Goal: Information Seeking & Learning: Learn about a topic

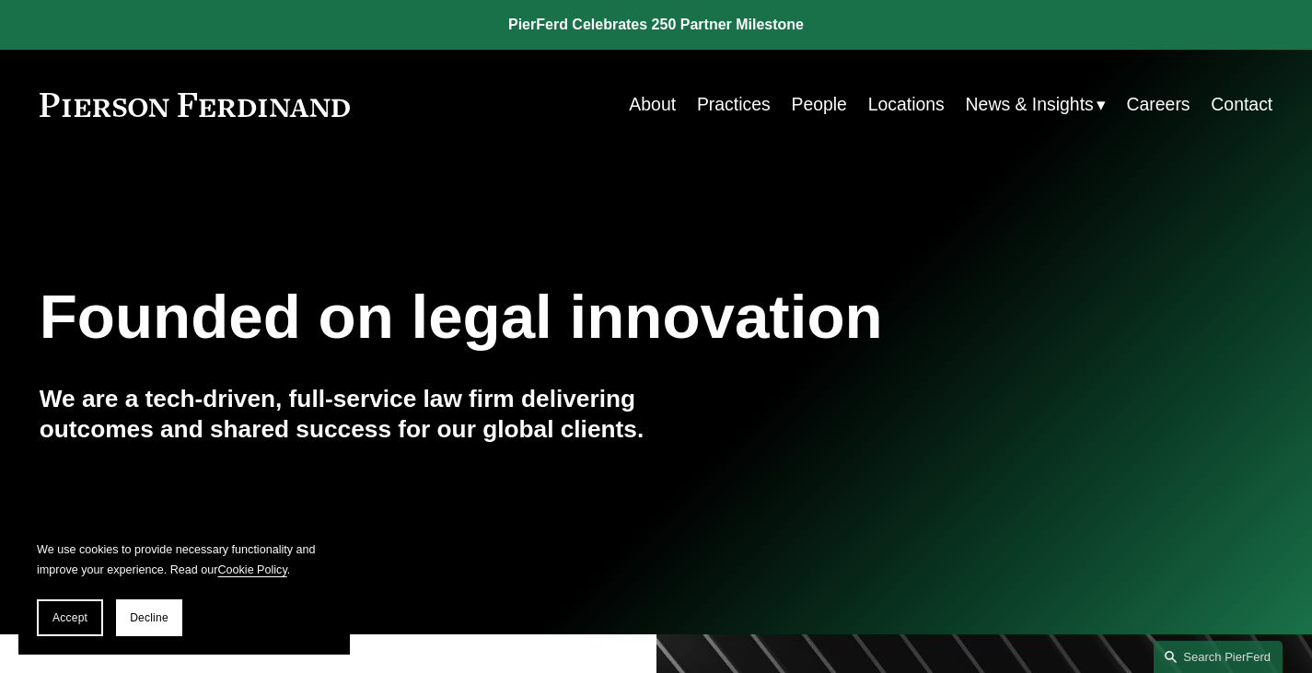
click at [638, 103] on link "About" at bounding box center [652, 105] width 47 height 36
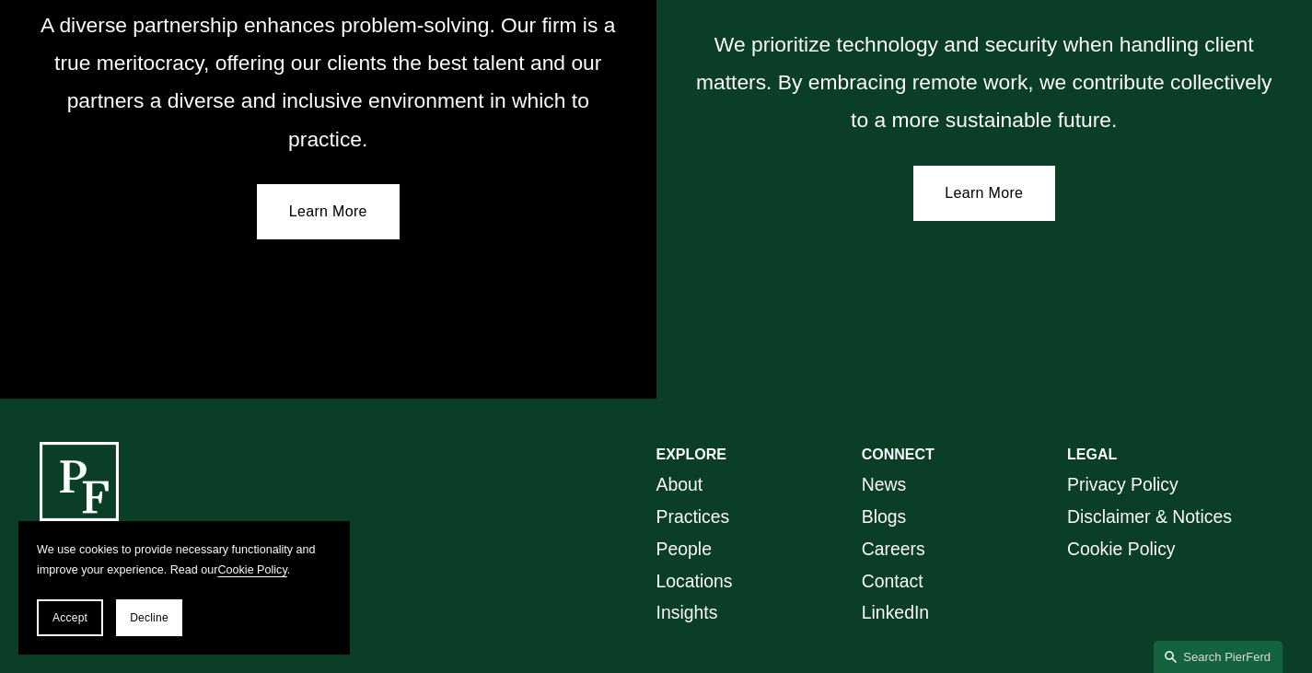
scroll to position [3318, 0]
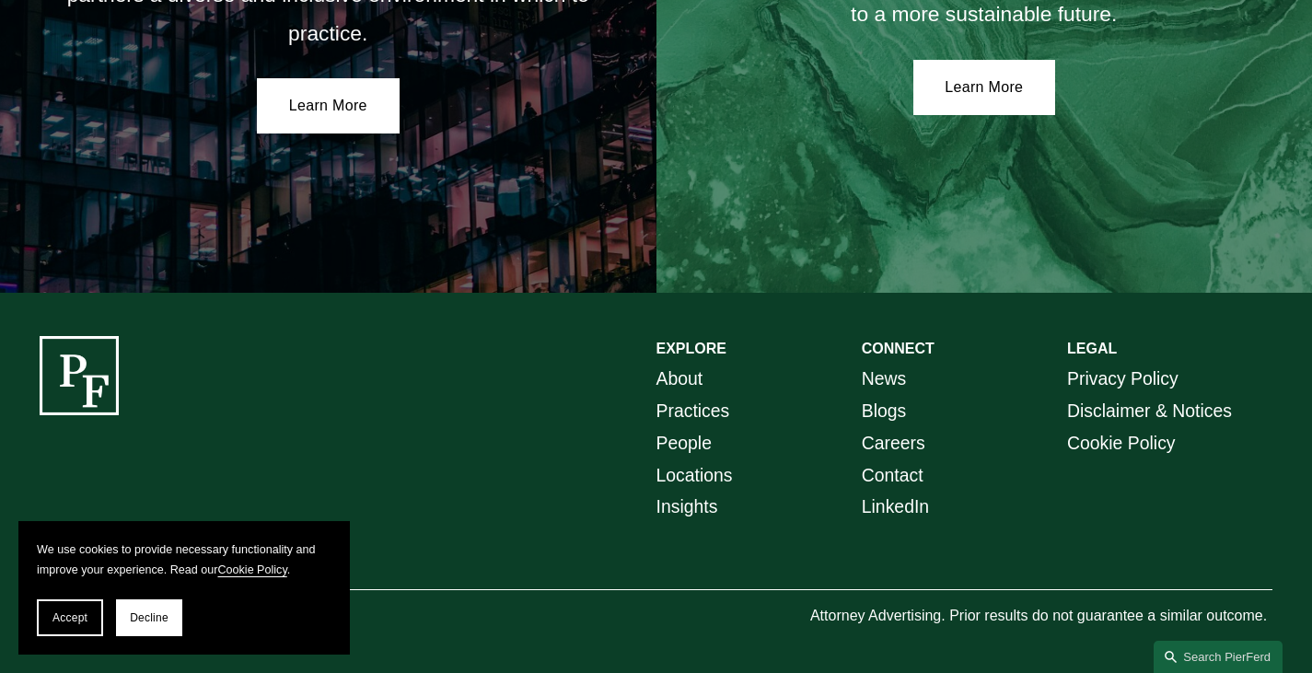
click at [681, 446] on link "People" at bounding box center [684, 443] width 55 height 32
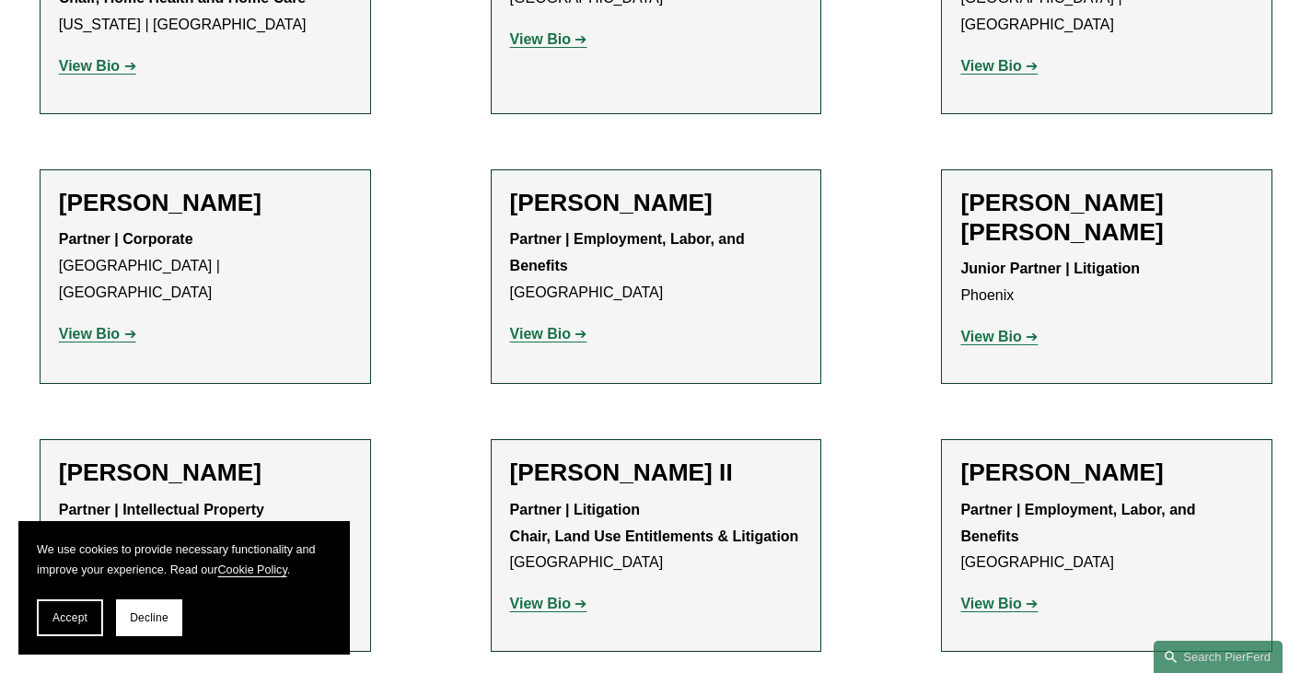
scroll to position [1699, 0]
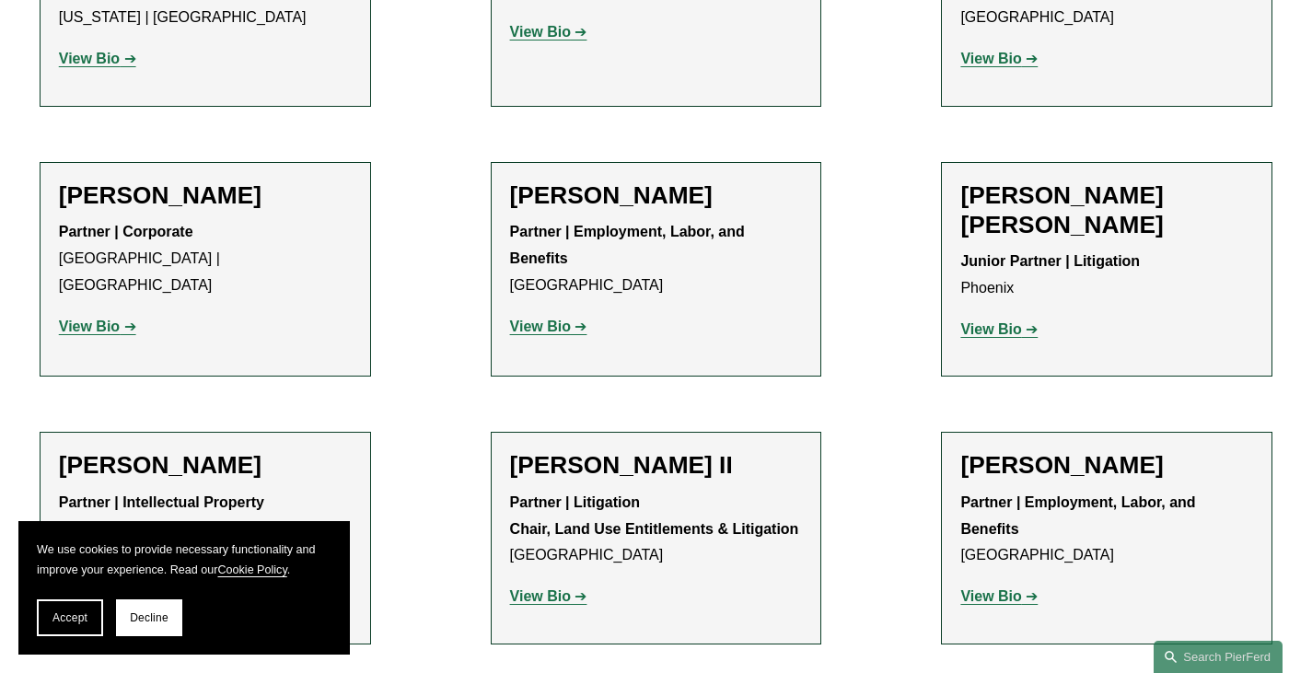
click at [545, 325] on strong "View Bio" at bounding box center [540, 327] width 61 height 16
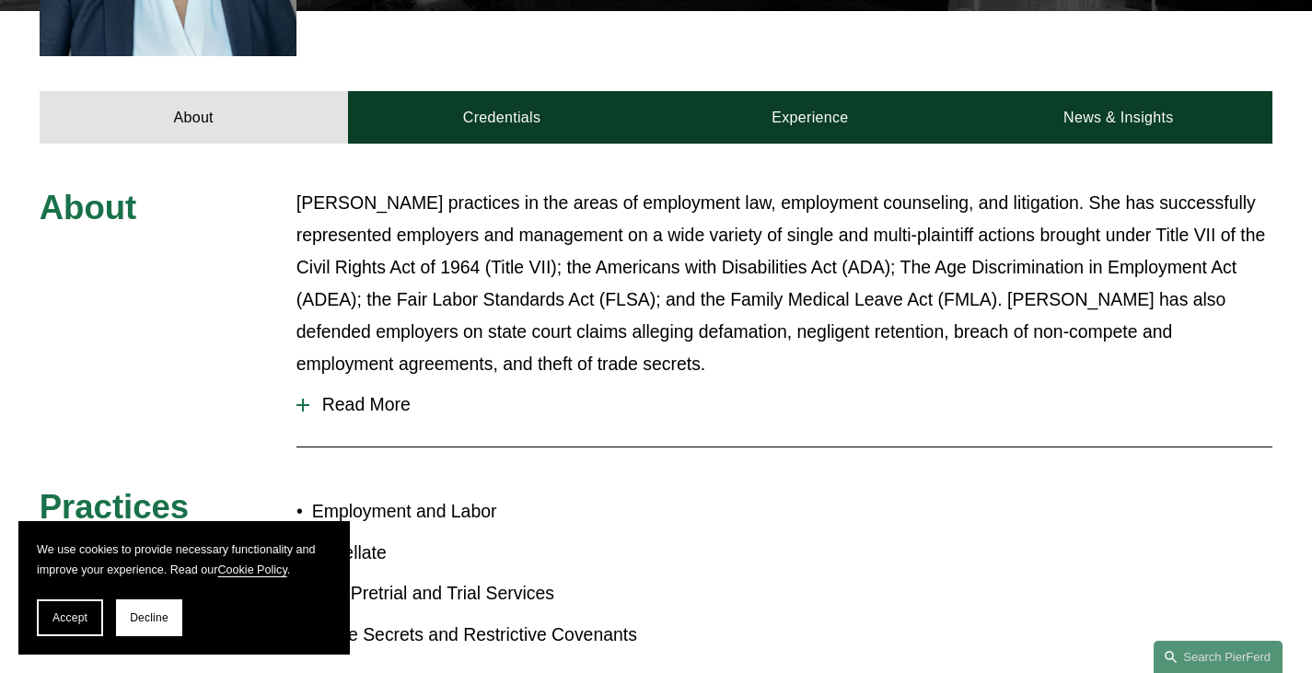
scroll to position [762, 0]
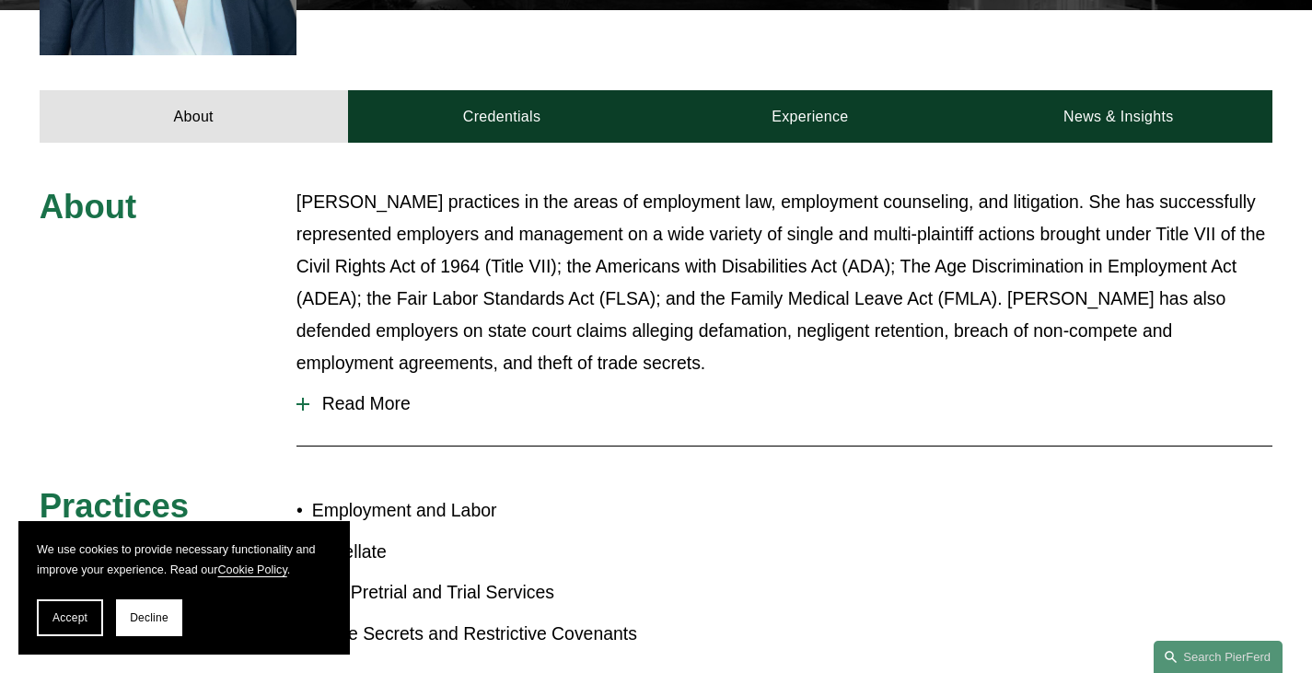
click at [303, 398] on div at bounding box center [303, 404] width 2 height 13
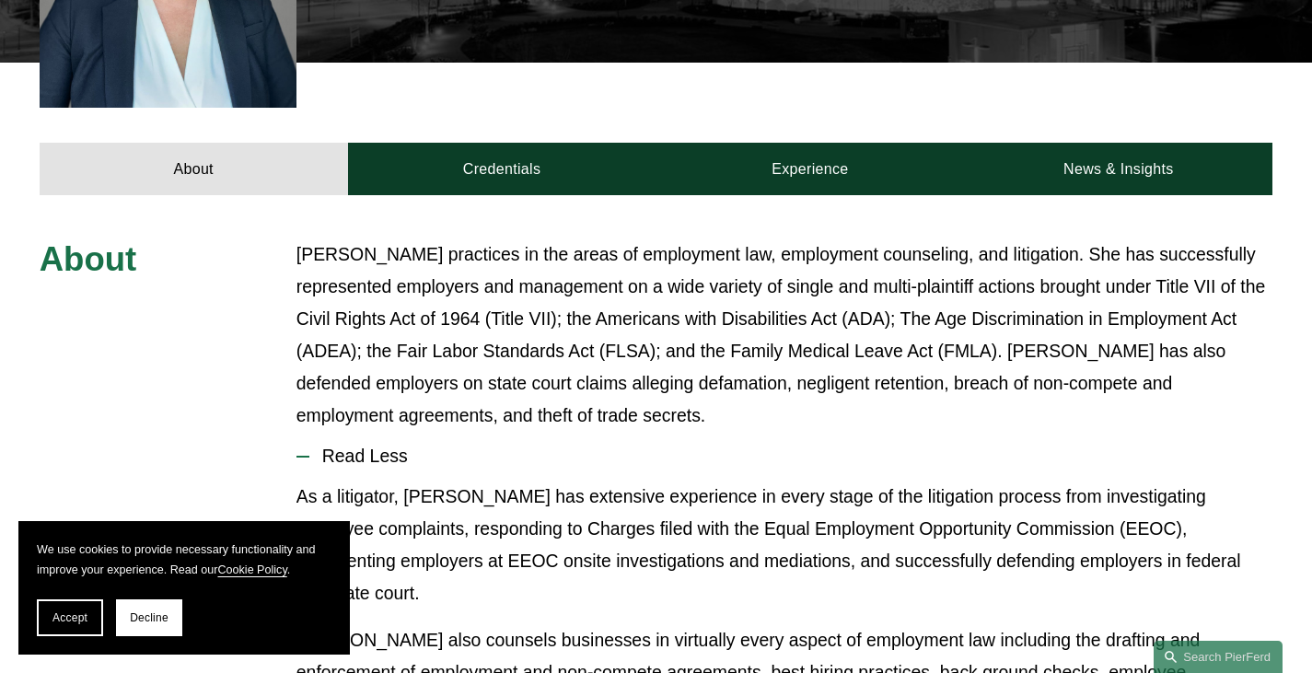
scroll to position [707, 0]
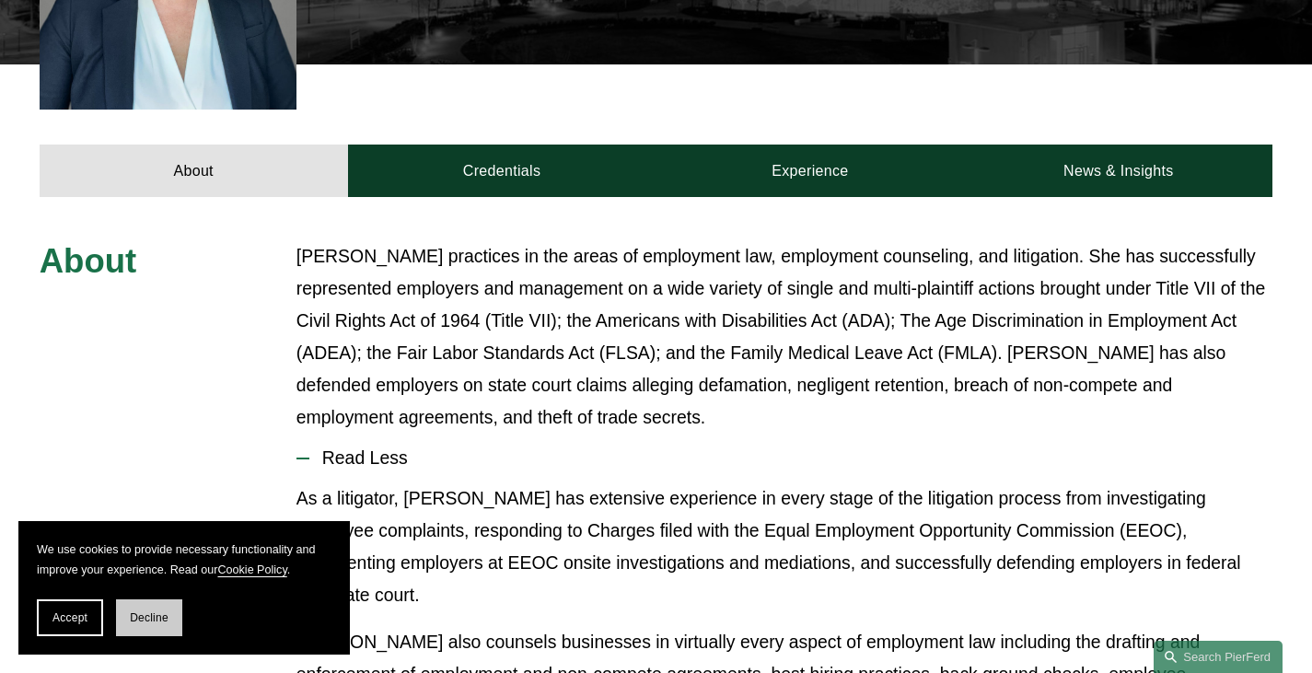
click at [137, 618] on span "Decline" at bounding box center [149, 618] width 39 height 13
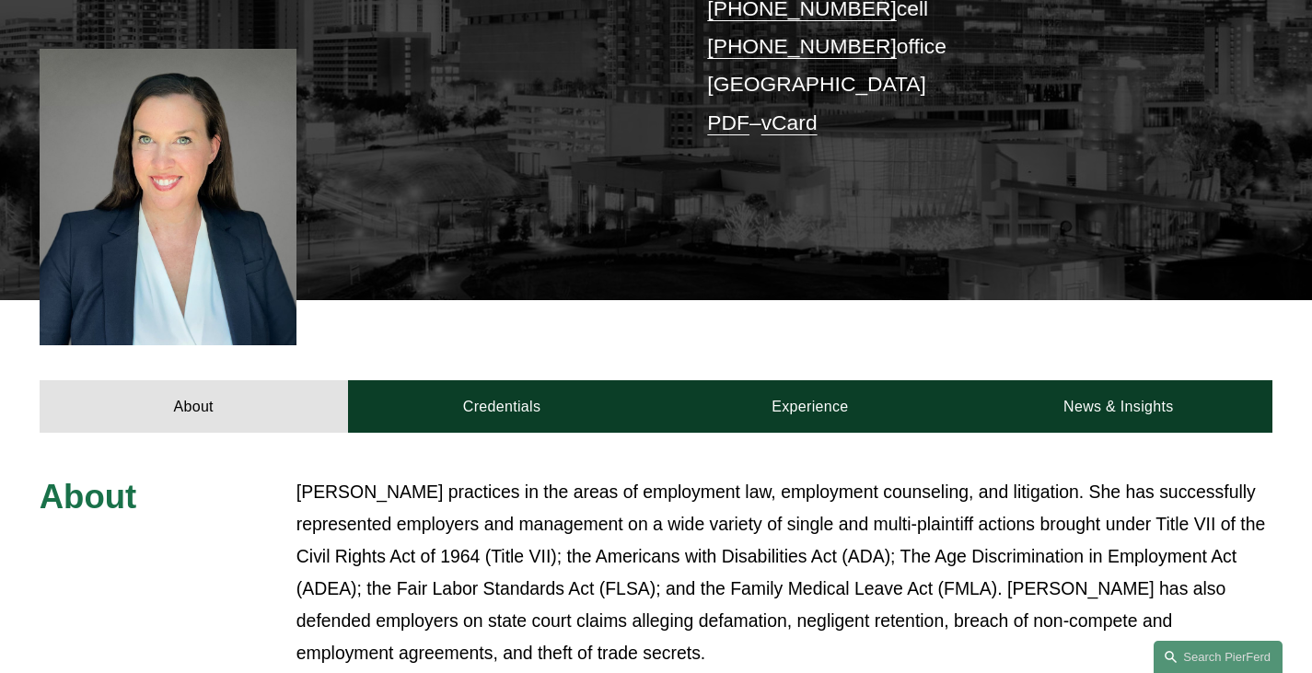
scroll to position [455, 0]
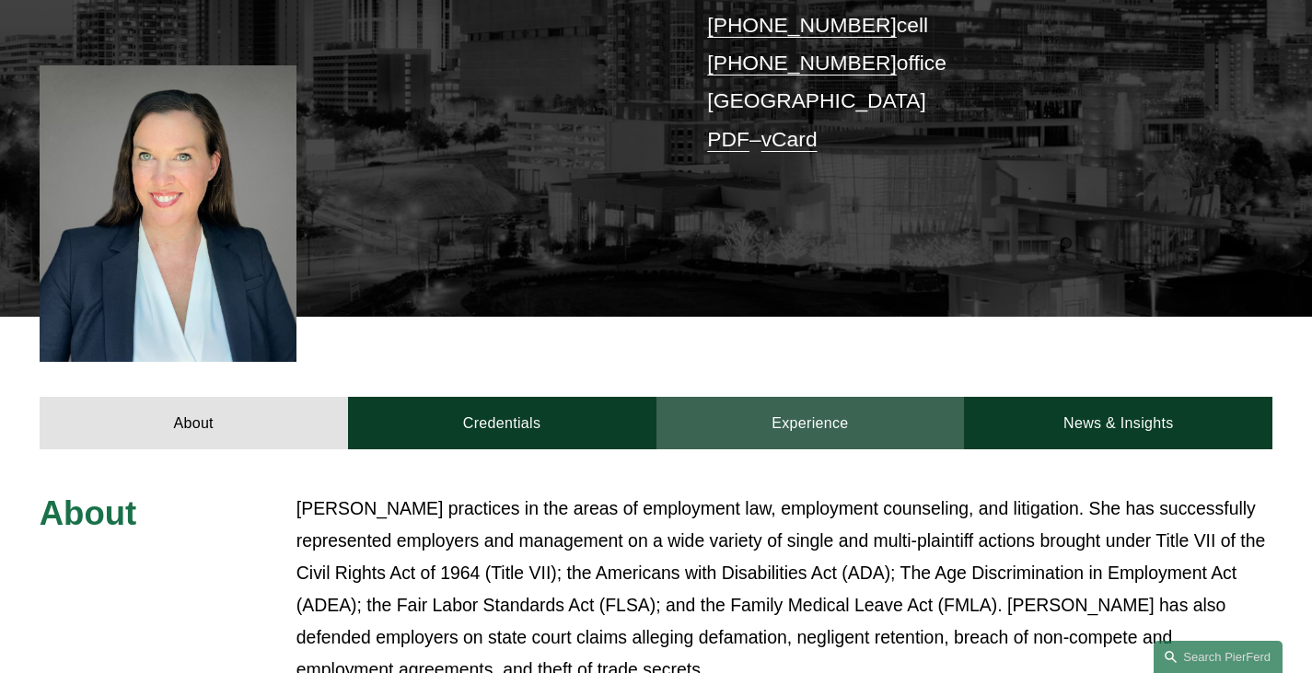
click at [805, 397] on link "Experience" at bounding box center [811, 423] width 309 height 53
